Goal: Task Accomplishment & Management: Complete application form

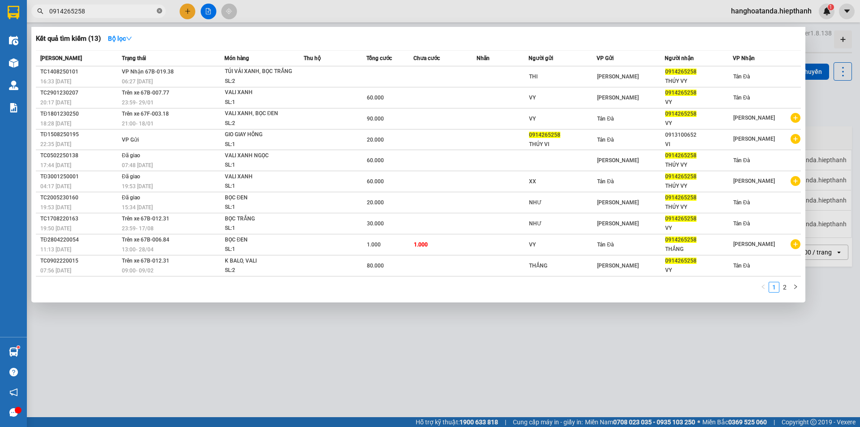
click at [158, 9] on icon "close-circle" at bounding box center [159, 10] width 5 height 5
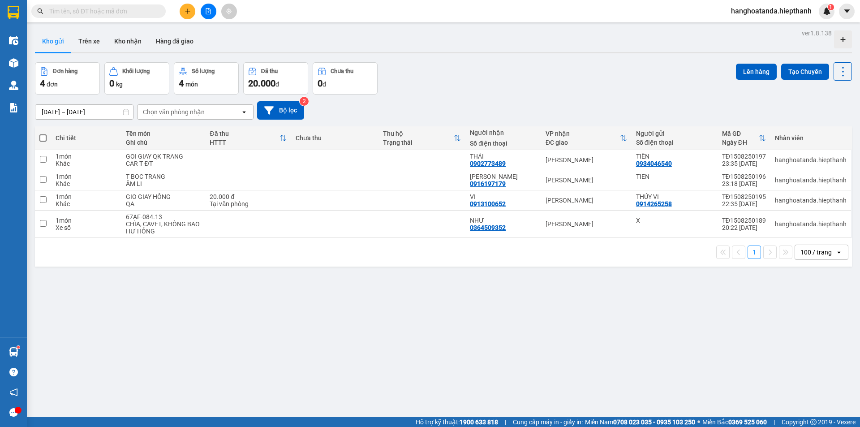
click at [86, 10] on input "text" at bounding box center [102, 11] width 106 height 10
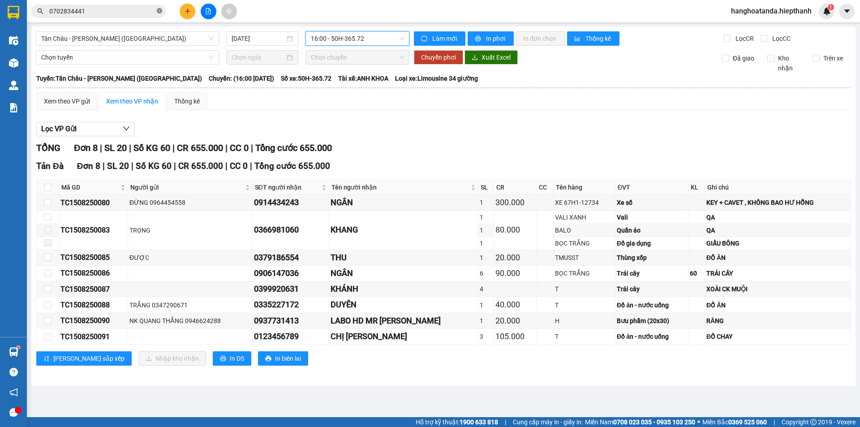
click at [160, 11] on icon "close-circle" at bounding box center [159, 10] width 5 height 5
click at [160, 11] on span at bounding box center [159, 11] width 5 height 10
click at [155, 13] on span at bounding box center [98, 10] width 134 height 13
click at [148, 11] on input "text" at bounding box center [102, 11] width 106 height 10
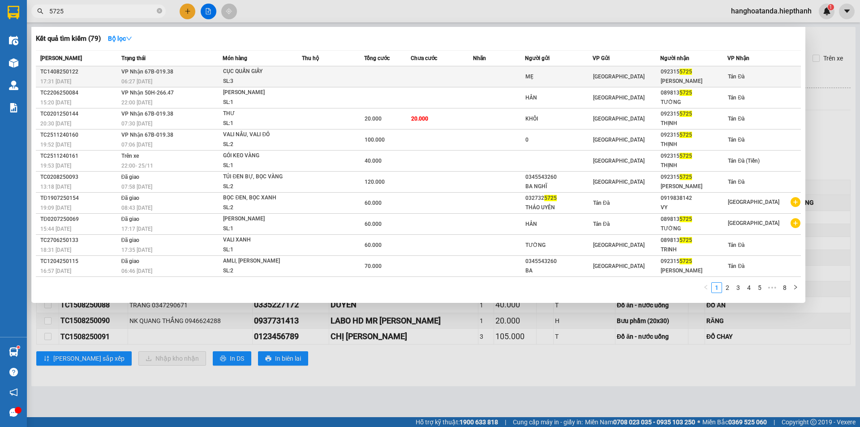
type input "5725"
click at [535, 75] on div "MẸ" at bounding box center [559, 76] width 67 height 9
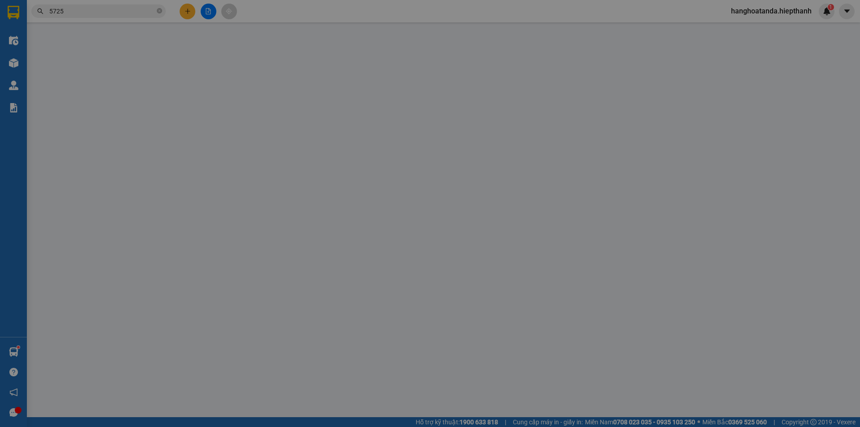
type input "MẸ"
type input "0923155725"
type input "LÊ VĂN THỊNH"
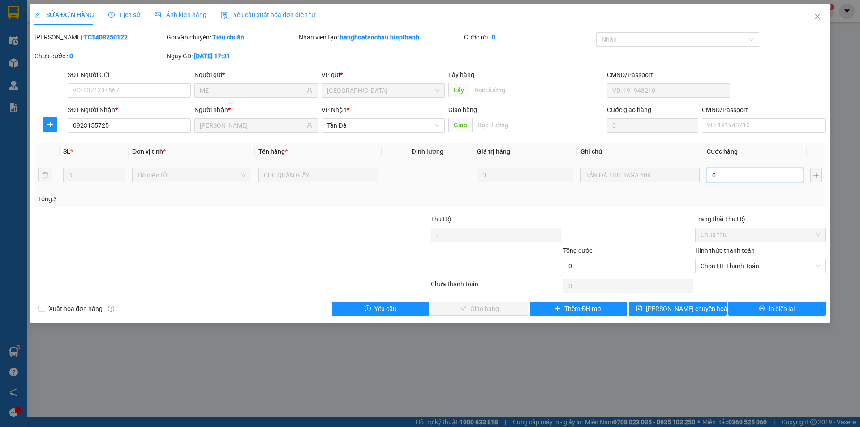
click at [713, 174] on input "0" at bounding box center [755, 175] width 96 height 14
type input "0"
click at [818, 13] on icon "close" at bounding box center [817, 16] width 7 height 7
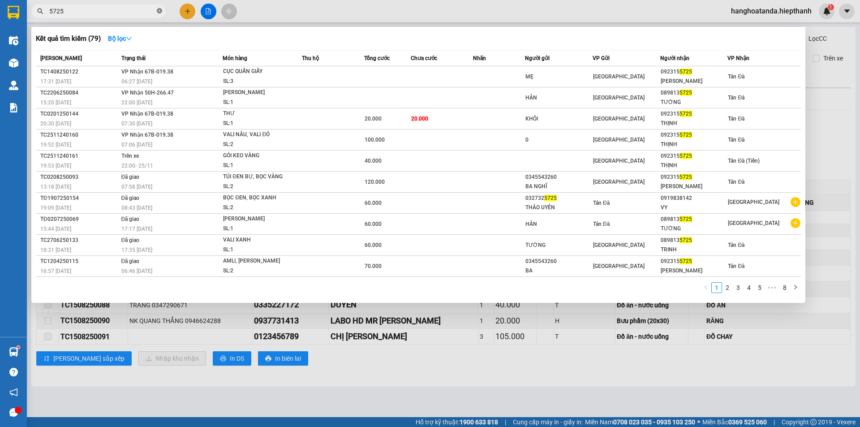
click at [158, 8] on span at bounding box center [159, 11] width 5 height 9
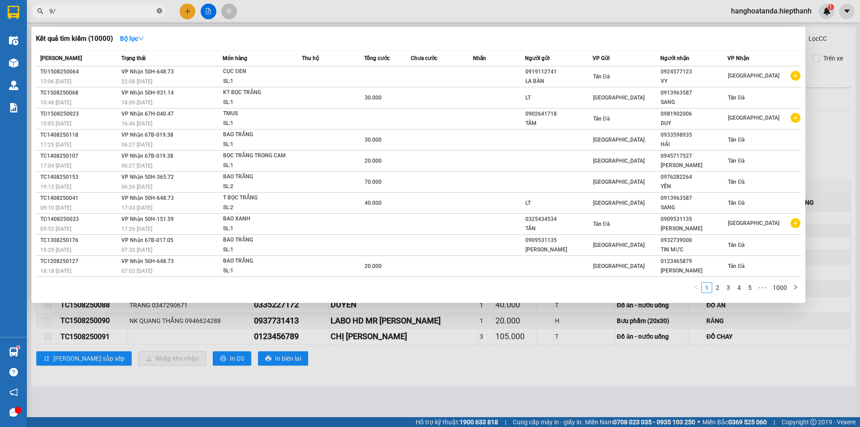
type input "9"
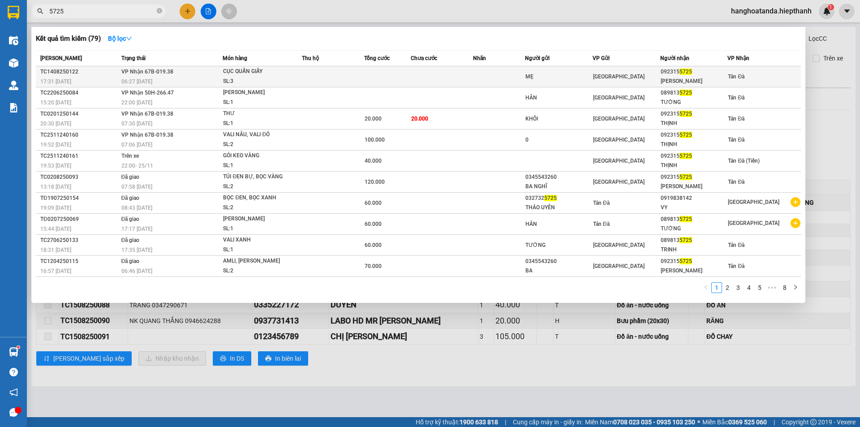
type input "5725"
click at [604, 74] on span "[PERSON_NAME]" at bounding box center [619, 76] width 52 height 6
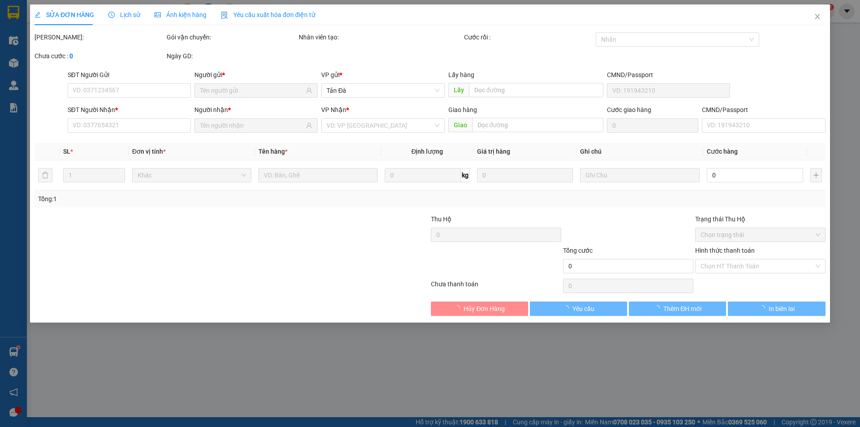
type input "MẸ"
type input "0923155725"
type input "LÊ VĂN THỊNH"
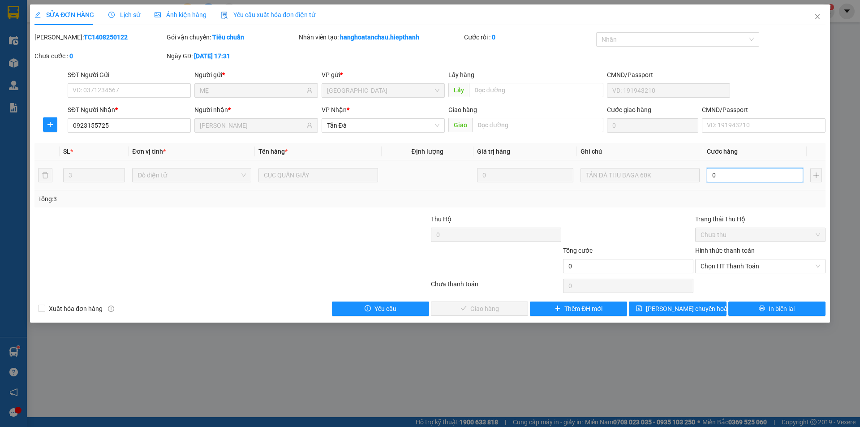
click at [715, 175] on input "0" at bounding box center [755, 175] width 96 height 14
type input "6"
type input "60"
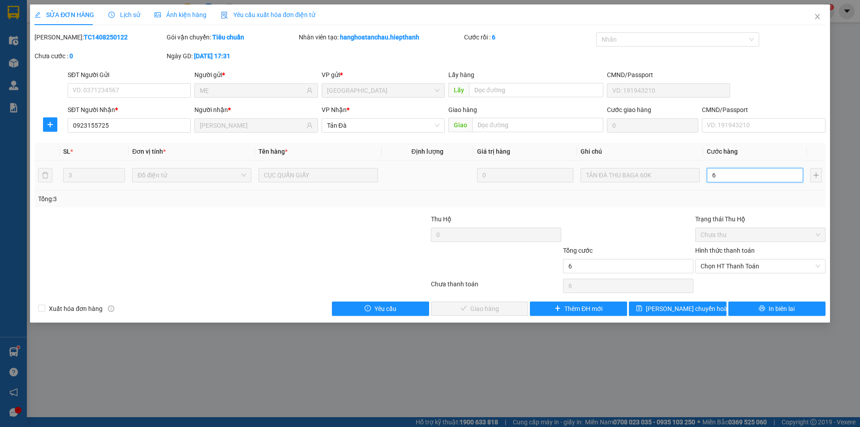
type input "60"
type input "600"
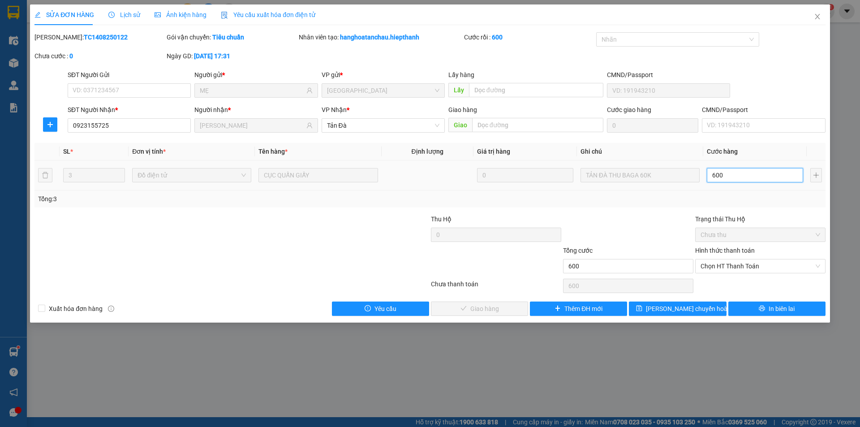
type input "6.000"
type input "60.000"
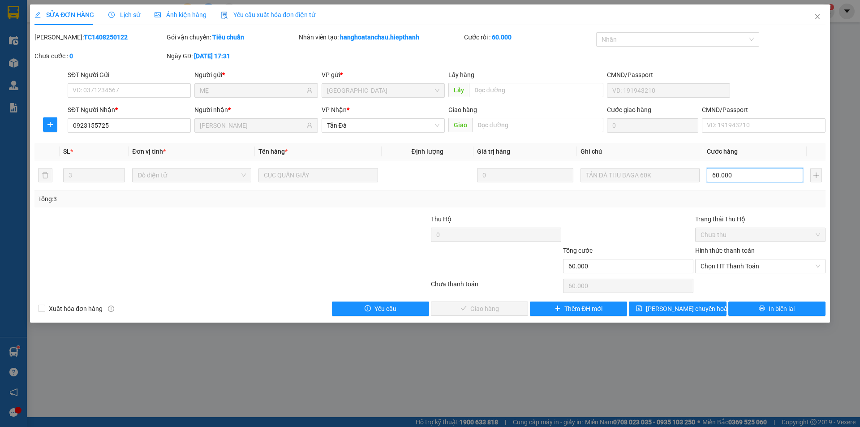
type input "60.000"
click at [732, 248] on label "Hình thức thanh toán" at bounding box center [725, 250] width 60 height 7
click at [732, 259] on input "Hình thức thanh toán" at bounding box center [757, 265] width 113 height 13
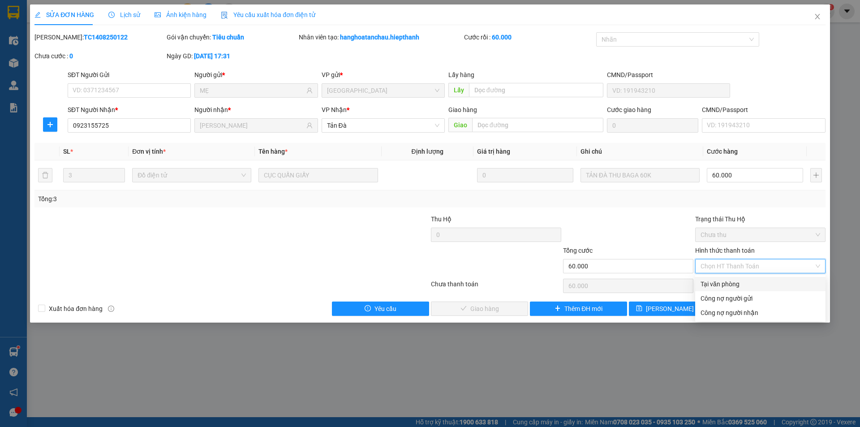
click at [732, 279] on div "Tại văn phòng" at bounding box center [761, 284] width 120 height 10
type input "0"
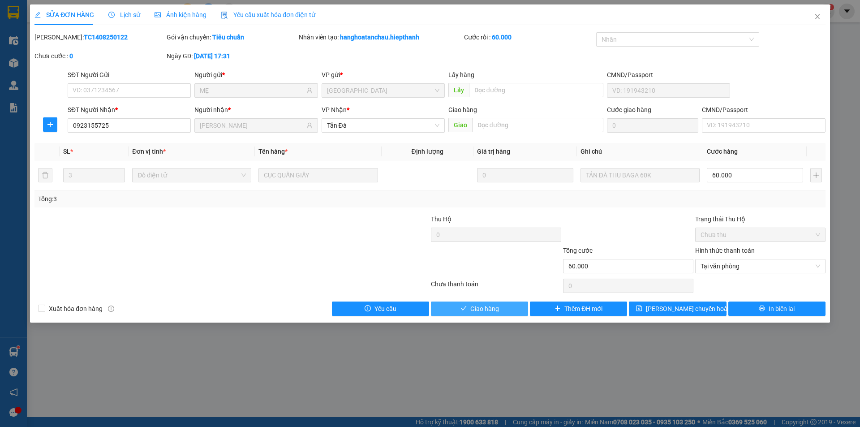
click at [483, 308] on span "Giao hàng" at bounding box center [484, 309] width 29 height 10
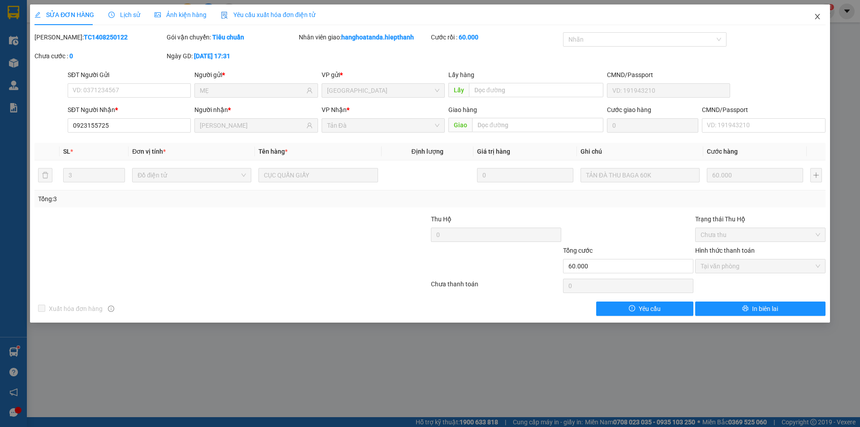
click at [819, 14] on icon "close" at bounding box center [817, 16] width 7 height 7
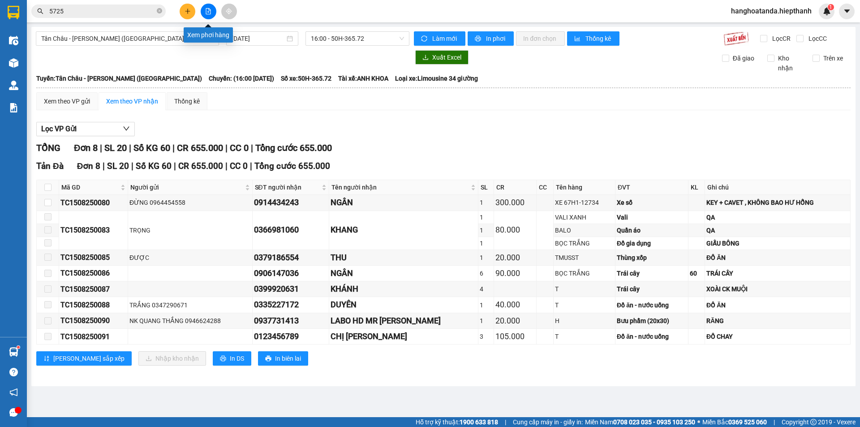
click at [210, 10] on icon "file-add" at bounding box center [208, 11] width 5 height 6
click at [347, 38] on span "16:00 - 50H-365.72" at bounding box center [357, 38] width 93 height 13
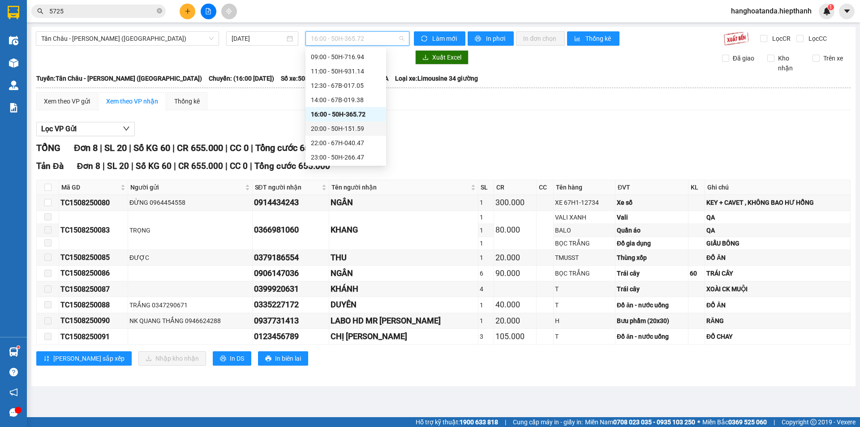
scroll to position [43, 0]
click at [336, 109] on div "20:00 - 50H-151.59" at bounding box center [346, 114] width 70 height 10
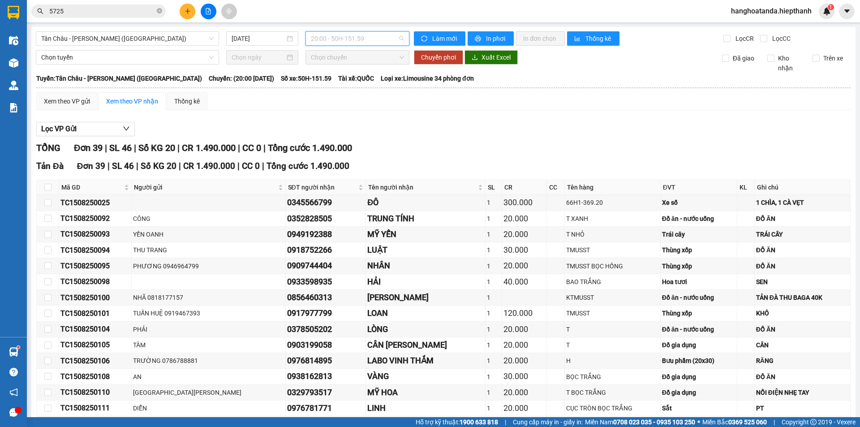
click at [349, 37] on span "20:00 - 50H-151.59" at bounding box center [357, 38] width 93 height 13
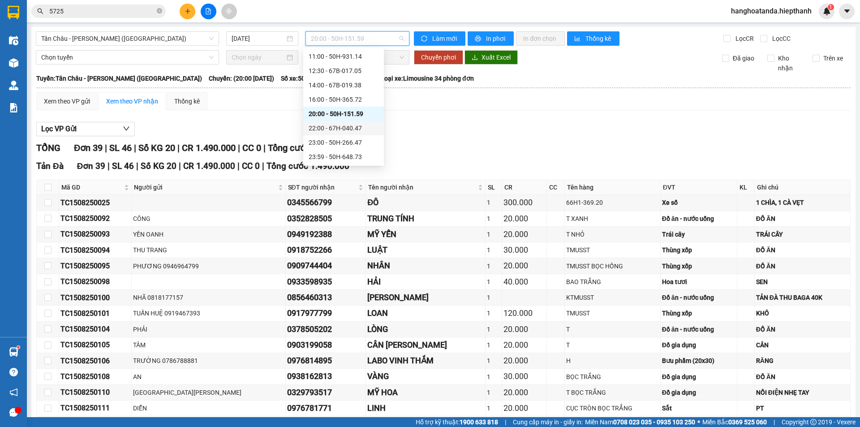
click at [343, 126] on div "22:00 - 67H-040.47" at bounding box center [344, 128] width 70 height 10
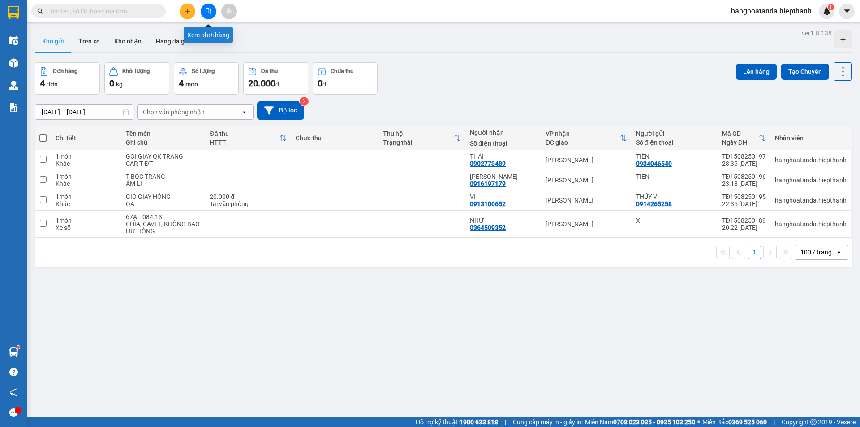
click at [209, 9] on icon "file-add" at bounding box center [208, 11] width 6 height 6
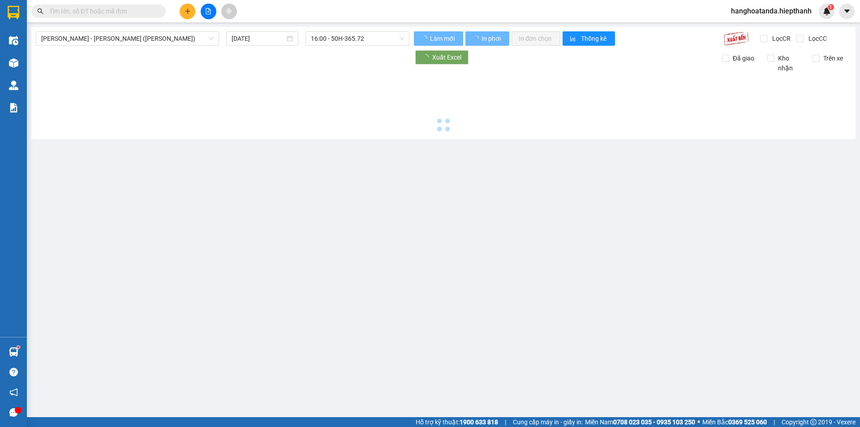
type input "[DATE]"
